Goal: Book appointment/travel/reservation

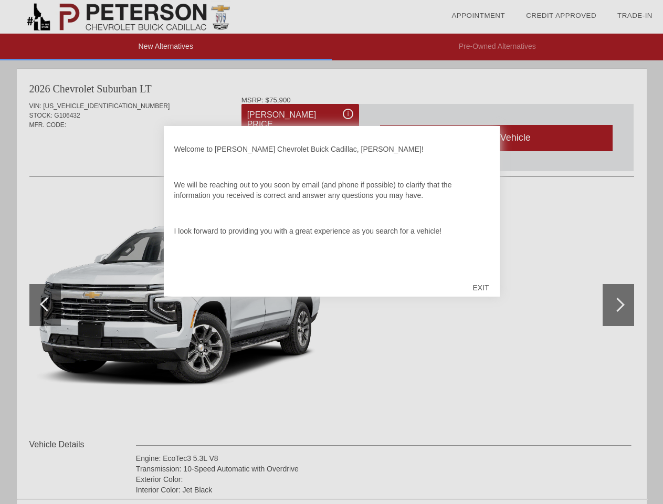
click at [478, 16] on link "Appointment" at bounding box center [478, 16] width 54 height 8
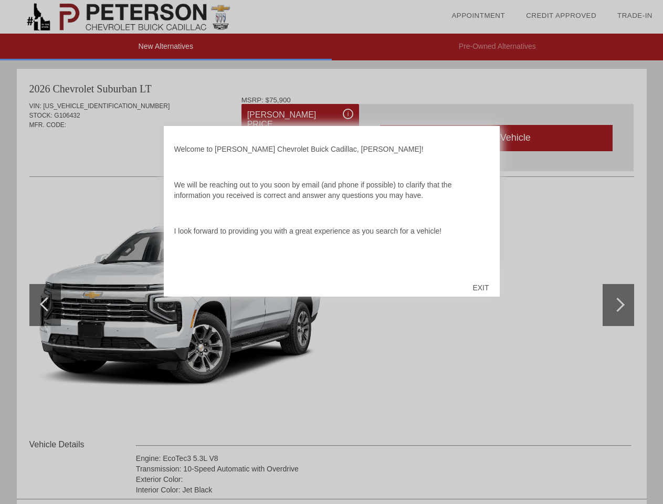
click at [480, 288] on div "EXIT" at bounding box center [480, 287] width 37 height 31
